Goal: Navigation & Orientation: Find specific page/section

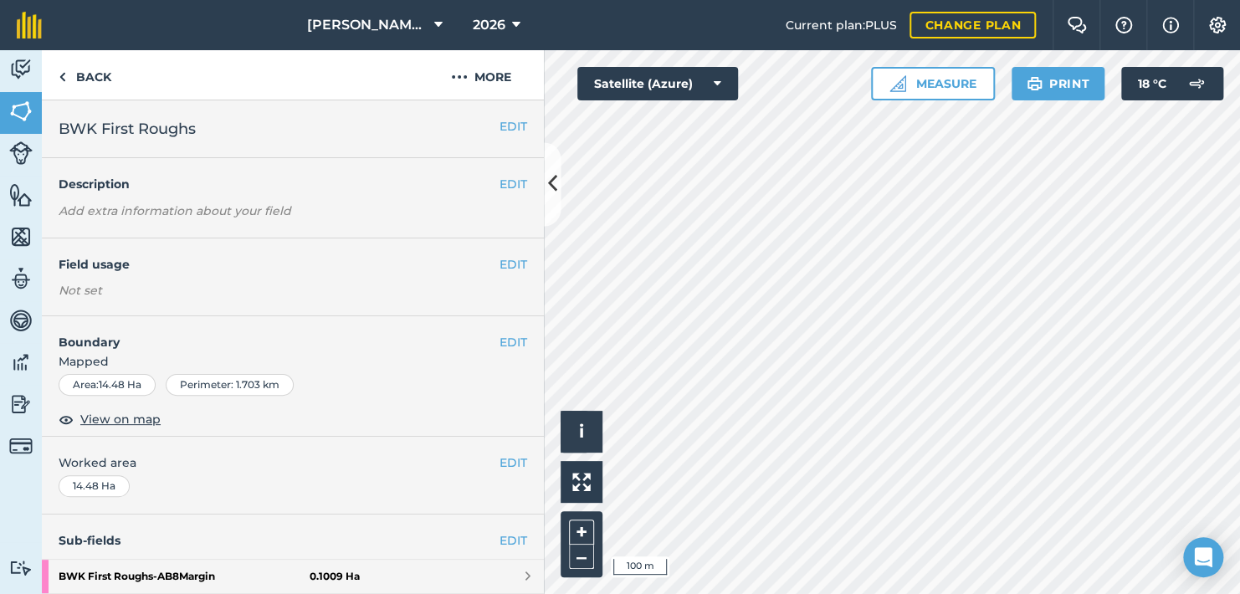
scroll to position [191, 0]
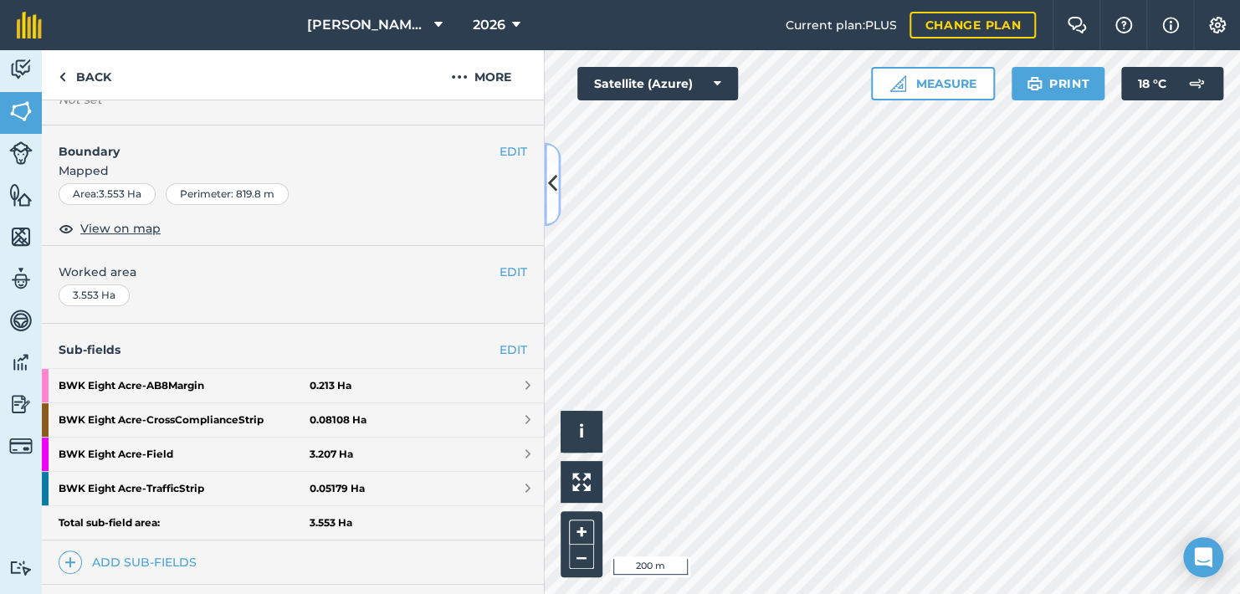
click at [556, 193] on icon at bounding box center [552, 184] width 9 height 29
